Goal: Information Seeking & Learning: Check status

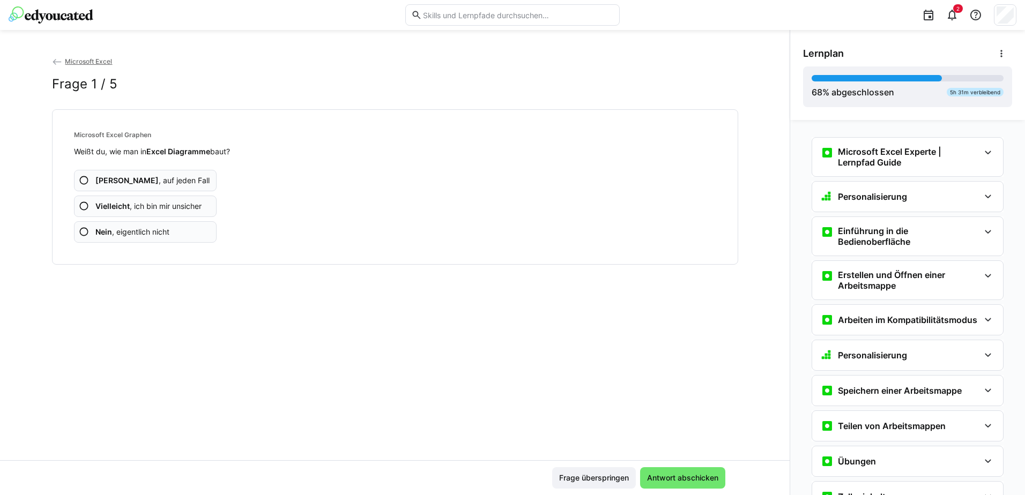
scroll to position [2733, 0]
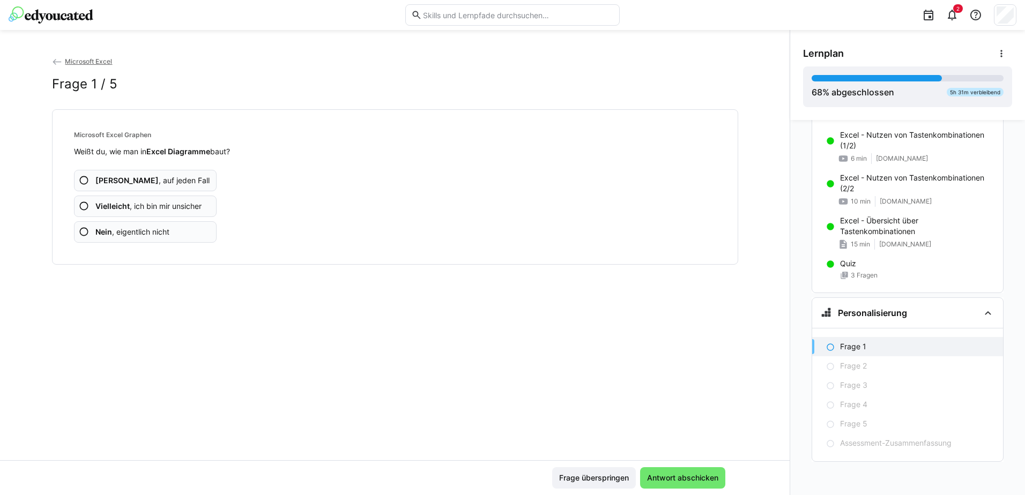
click at [80, 233] on eds-icon at bounding box center [84, 232] width 11 height 11
click at [81, 233] on eds-icon at bounding box center [84, 232] width 11 height 11
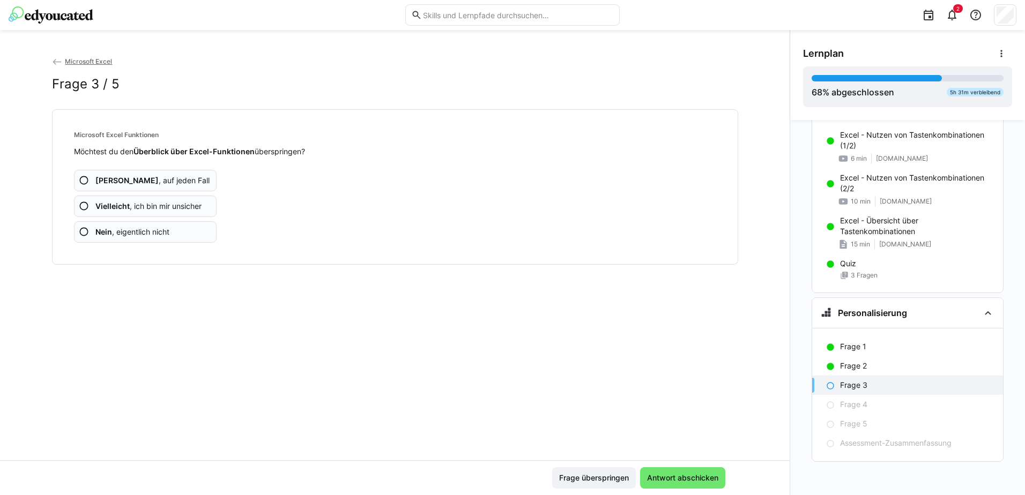
click at [80, 235] on eds-icon at bounding box center [84, 232] width 11 height 11
click at [83, 231] on eds-icon at bounding box center [84, 232] width 11 height 11
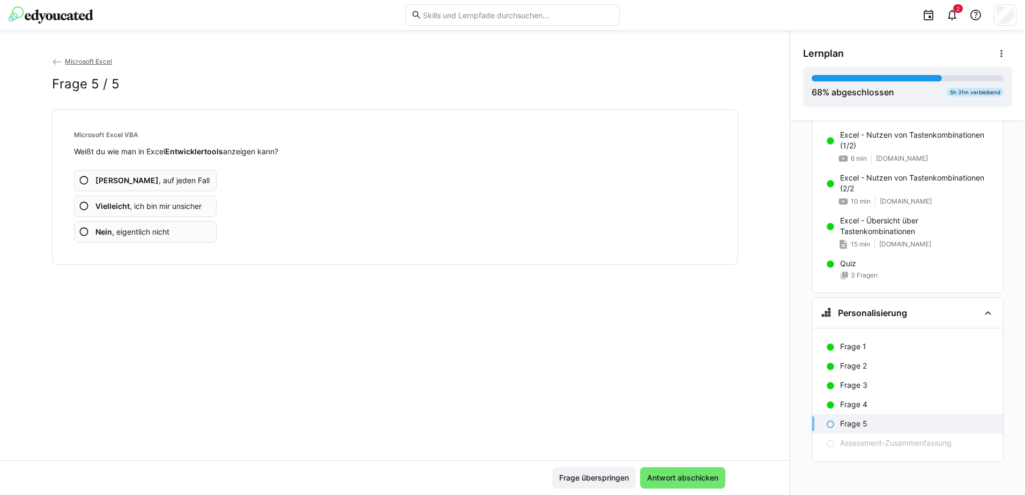
click at [84, 234] on eds-icon at bounding box center [84, 232] width 11 height 11
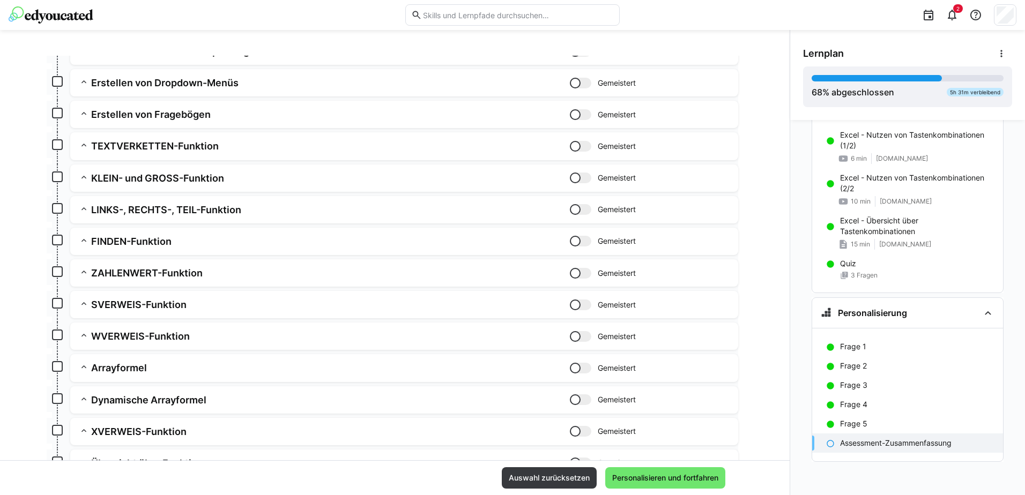
scroll to position [750, 0]
click at [663, 477] on span "Personalisieren und fortfahren" at bounding box center [664, 478] width 109 height 11
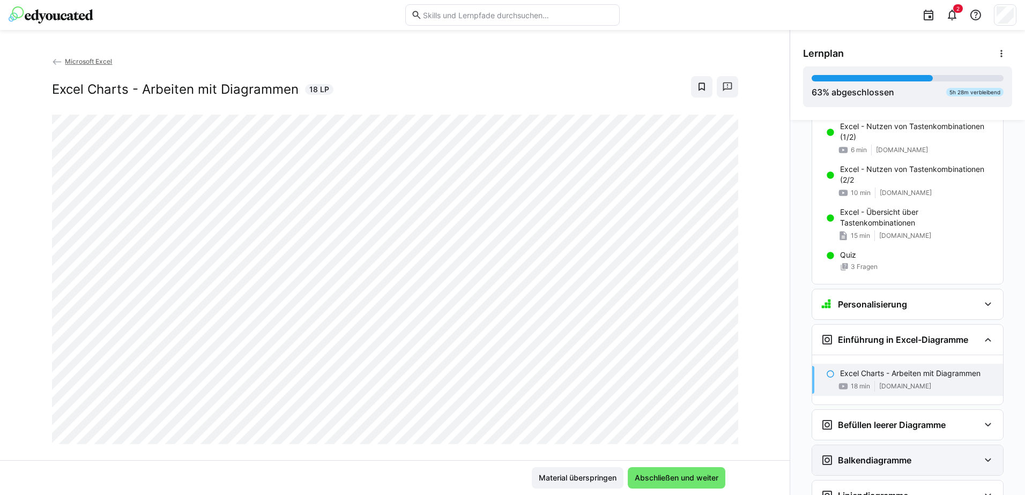
scroll to position [2945, 0]
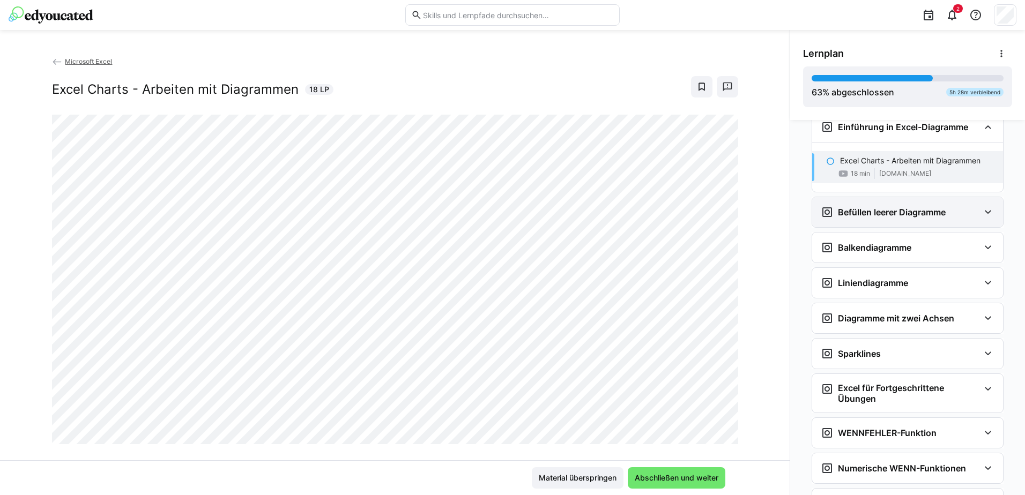
click at [984, 219] on eds-icon at bounding box center [987, 212] width 13 height 13
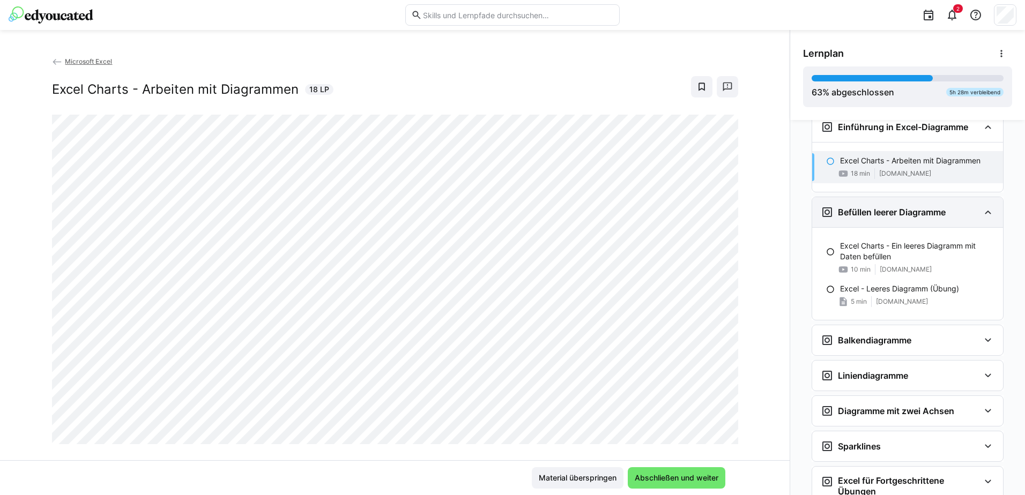
click at [984, 219] on eds-icon at bounding box center [987, 212] width 13 height 13
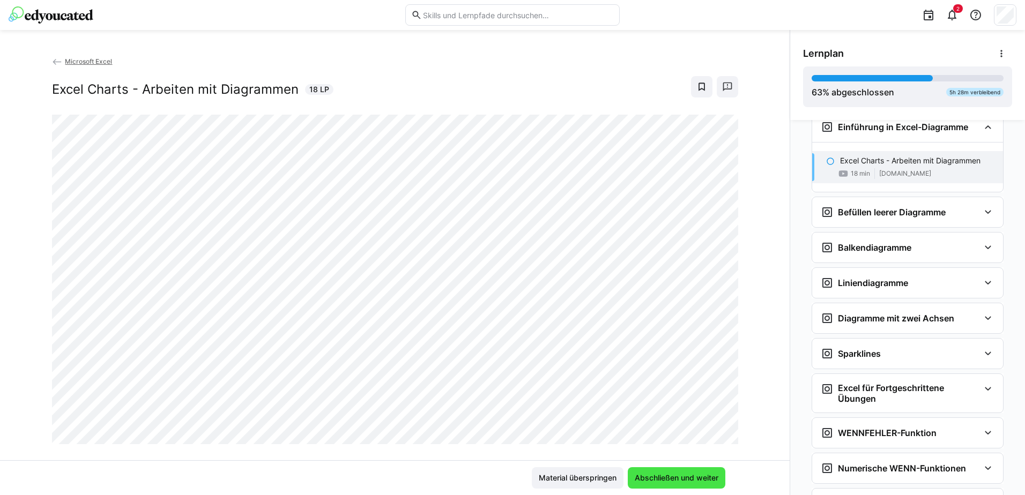
click at [680, 479] on span "Abschließen und weiter" at bounding box center [676, 478] width 87 height 11
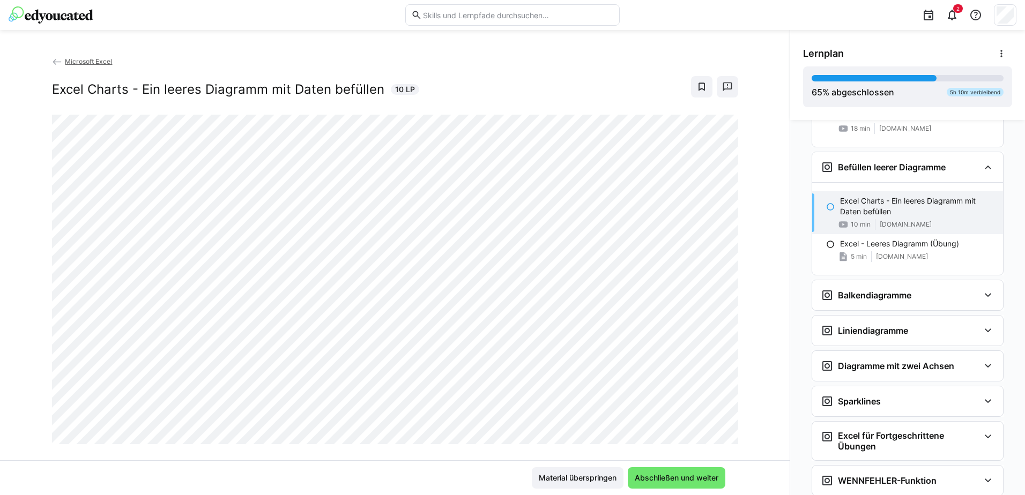
scroll to position [2923, 0]
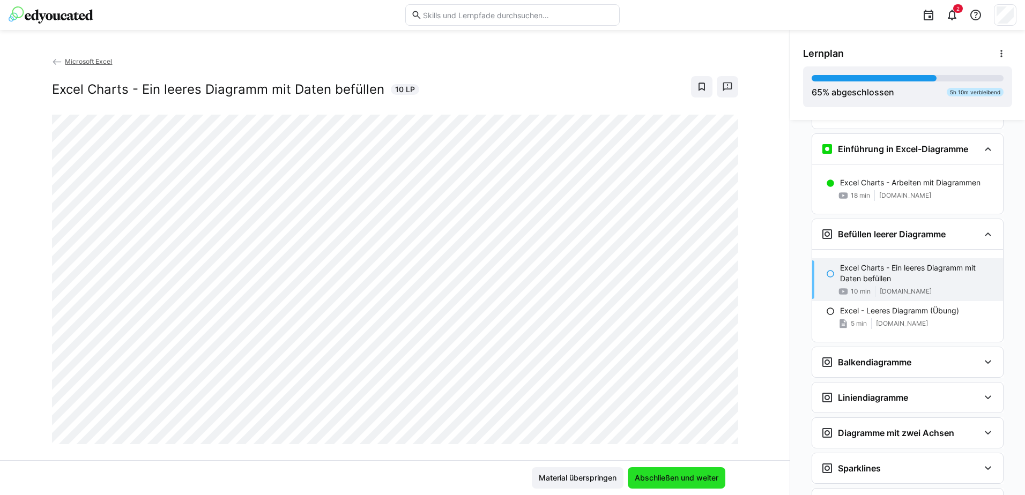
click at [681, 477] on span "Abschließen und weiter" at bounding box center [676, 478] width 87 height 11
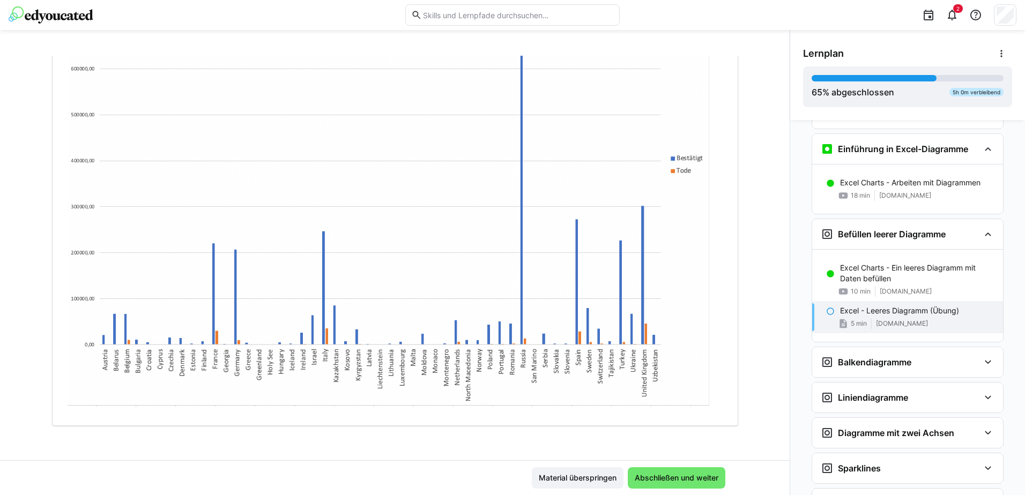
scroll to position [0, 0]
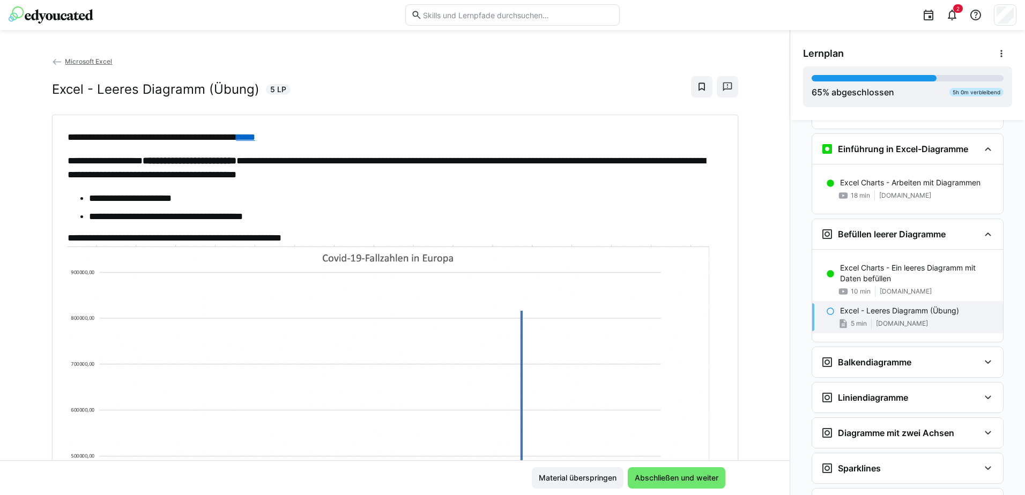
click at [174, 187] on div "**********" at bounding box center [395, 441] width 655 height 622
click at [173, 159] on strong "**********" at bounding box center [190, 161] width 94 height 10
click at [219, 156] on strong "**********" at bounding box center [190, 161] width 94 height 10
click at [255, 136] on link "****" at bounding box center [245, 137] width 19 height 10
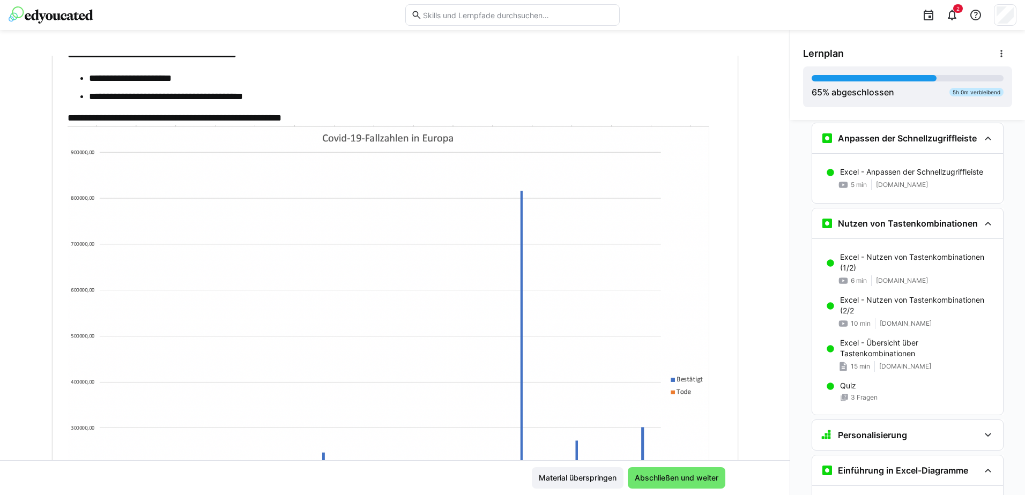
scroll to position [341, 0]
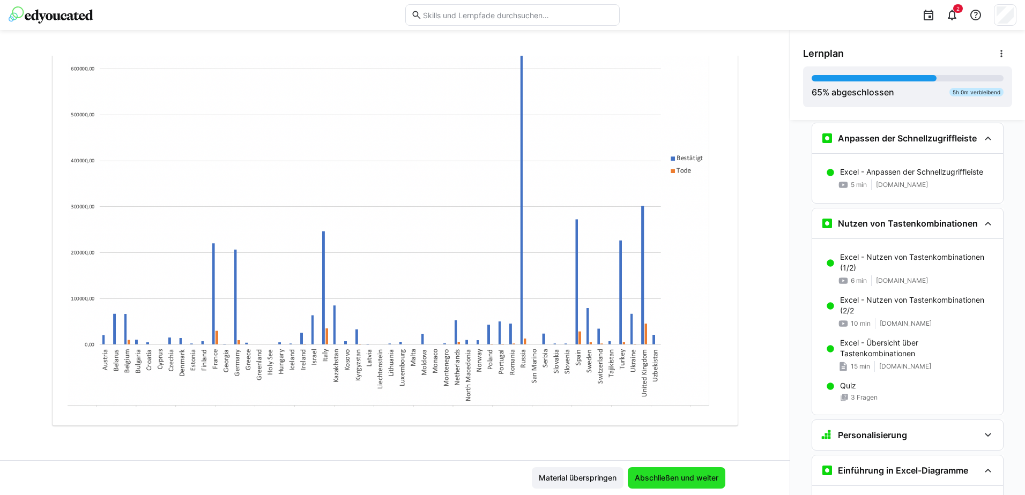
click at [661, 483] on span "Abschließen und weiter" at bounding box center [677, 477] width 98 height 21
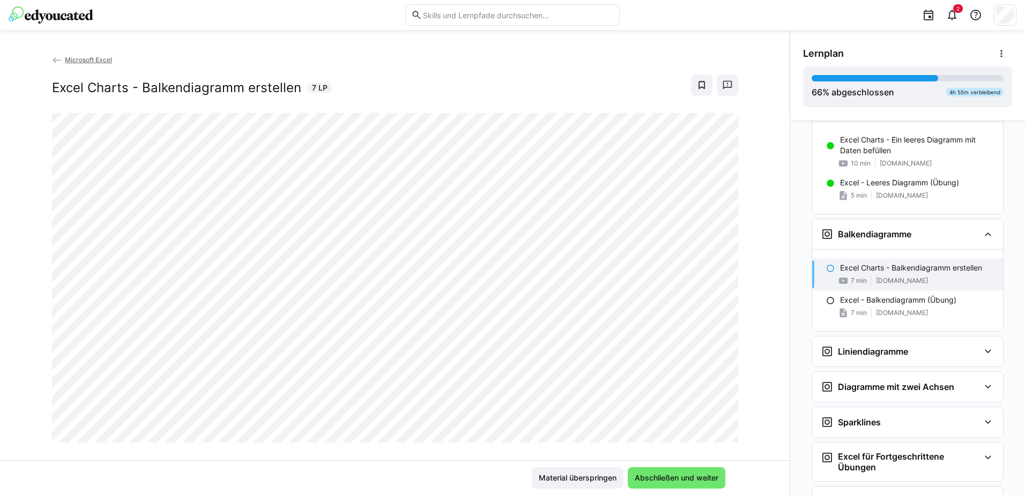
scroll to position [0, 0]
click at [71, 14] on img at bounding box center [51, 14] width 85 height 17
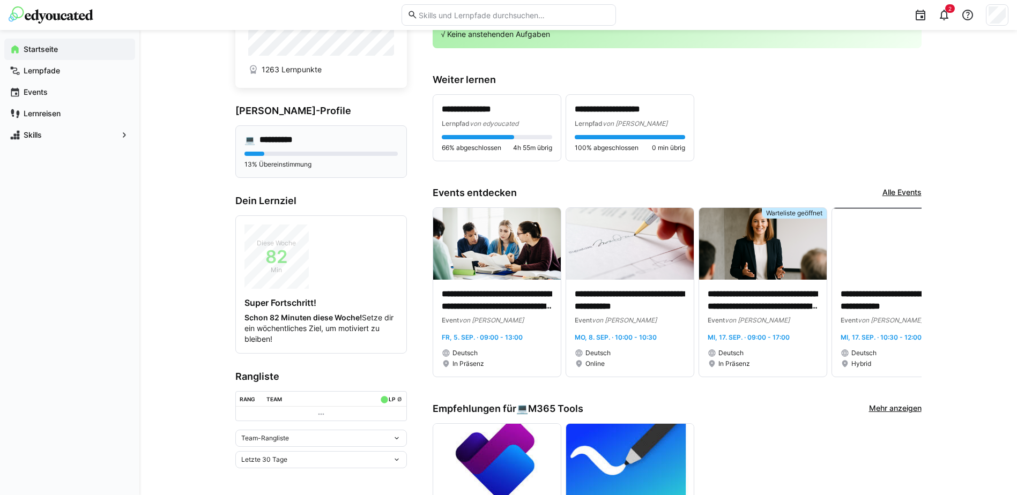
scroll to position [214, 0]
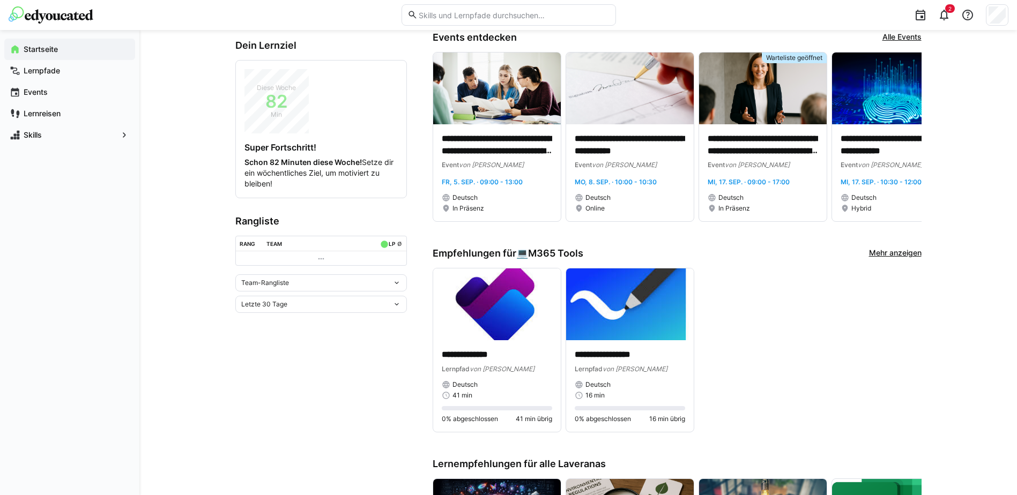
click at [400, 283] on eds-icon at bounding box center [396, 283] width 9 height 9
click at [305, 319] on div "Individuelle Rangliste" at bounding box center [321, 322] width 159 height 9
click at [397, 361] on eds-icon at bounding box center [396, 361] width 9 height 9
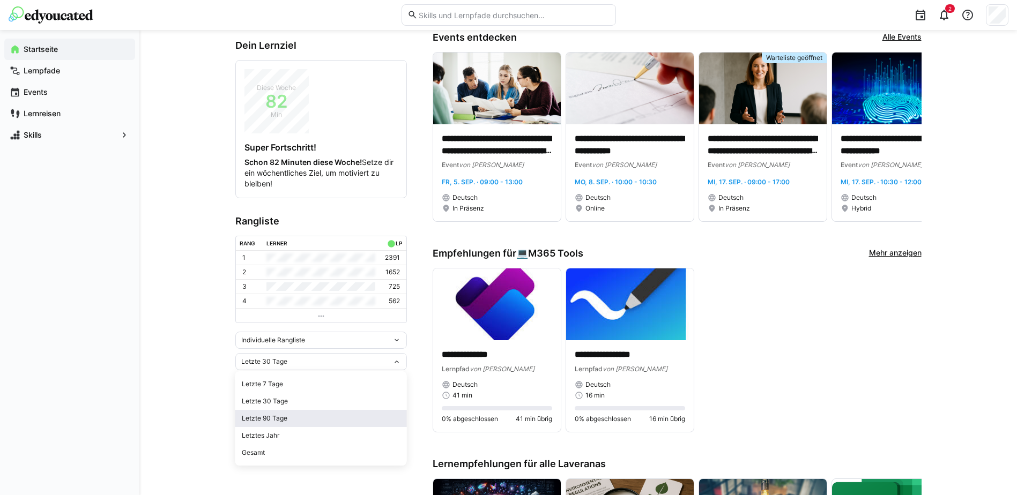
click at [281, 419] on div "Letzte 90 Tage" at bounding box center [321, 418] width 159 height 9
click at [399, 362] on eds-icon at bounding box center [396, 361] width 9 height 9
click at [286, 435] on div "Letztes Jahr" at bounding box center [321, 435] width 159 height 9
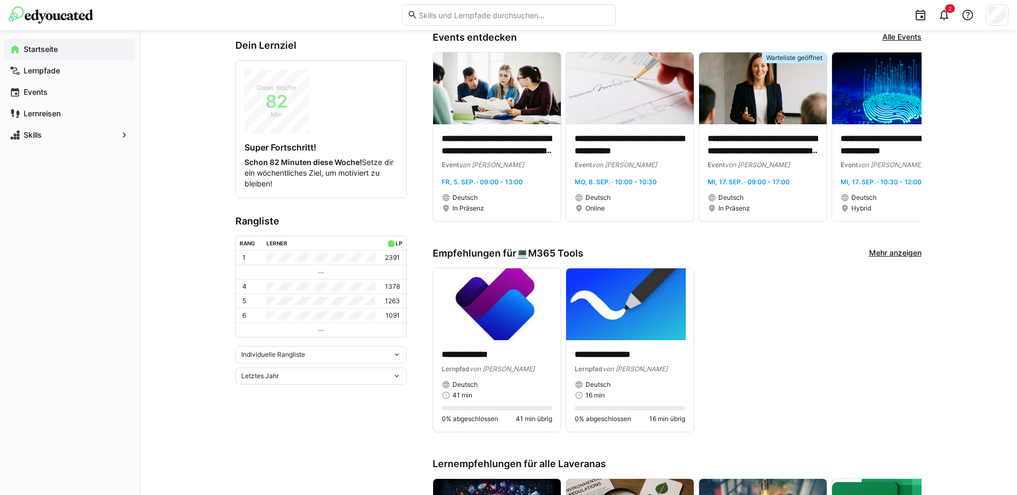
click at [398, 376] on eds-icon at bounding box center [396, 376] width 9 height 9
click at [285, 448] on div "Letztes Jahr" at bounding box center [321, 450] width 159 height 9
click at [397, 350] on div "Individuelle Rangliste" at bounding box center [320, 354] width 171 height 17
click at [398, 355] on eds-icon at bounding box center [396, 354] width 9 height 9
click at [395, 350] on eds-icon at bounding box center [396, 354] width 9 height 9
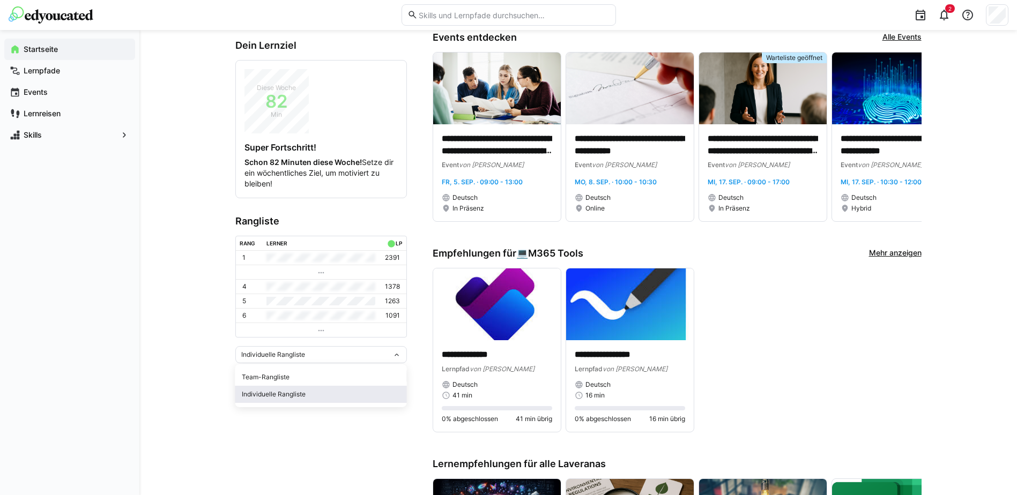
click at [282, 392] on div "Individuelle Rangliste" at bounding box center [321, 394] width 159 height 9
click at [397, 374] on eds-icon at bounding box center [396, 376] width 9 height 9
click at [274, 395] on div "Letzte 7 Tage" at bounding box center [321, 398] width 159 height 9
click at [398, 363] on eds-icon at bounding box center [396, 361] width 9 height 9
click at [287, 399] on div "Letzte 30 Tage" at bounding box center [321, 401] width 159 height 9
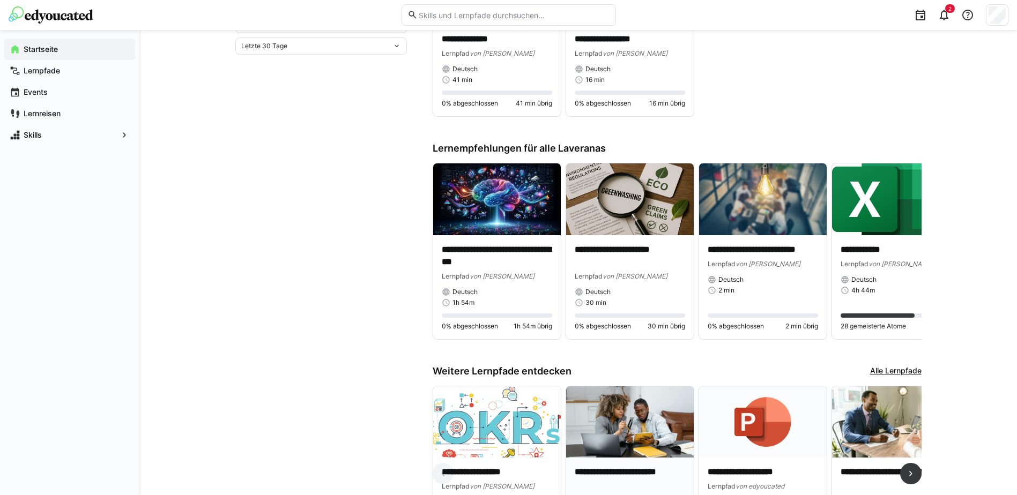
scroll to position [637, 0]
